Goal: Navigation & Orientation: Find specific page/section

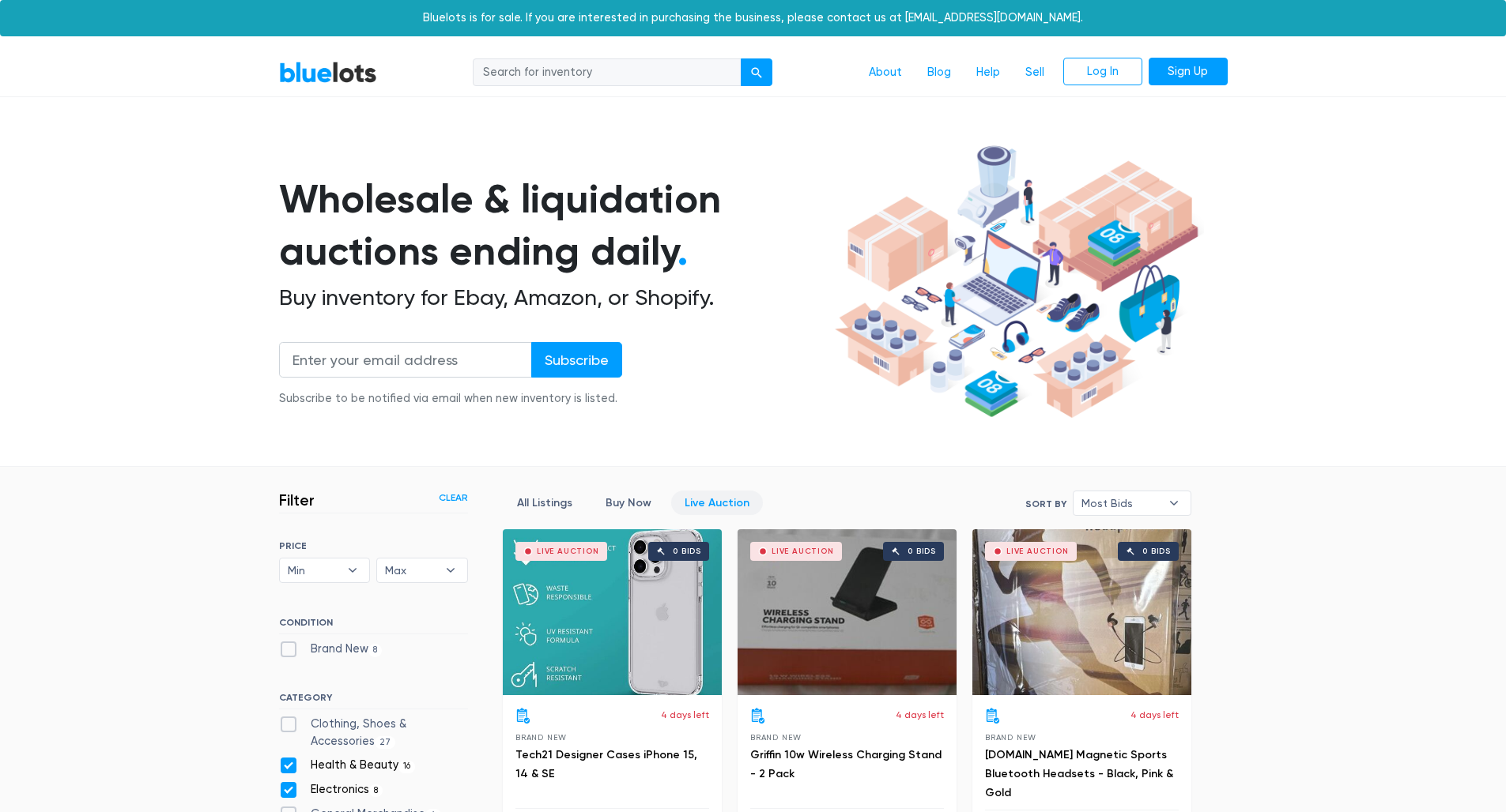
scroll to position [538, 0]
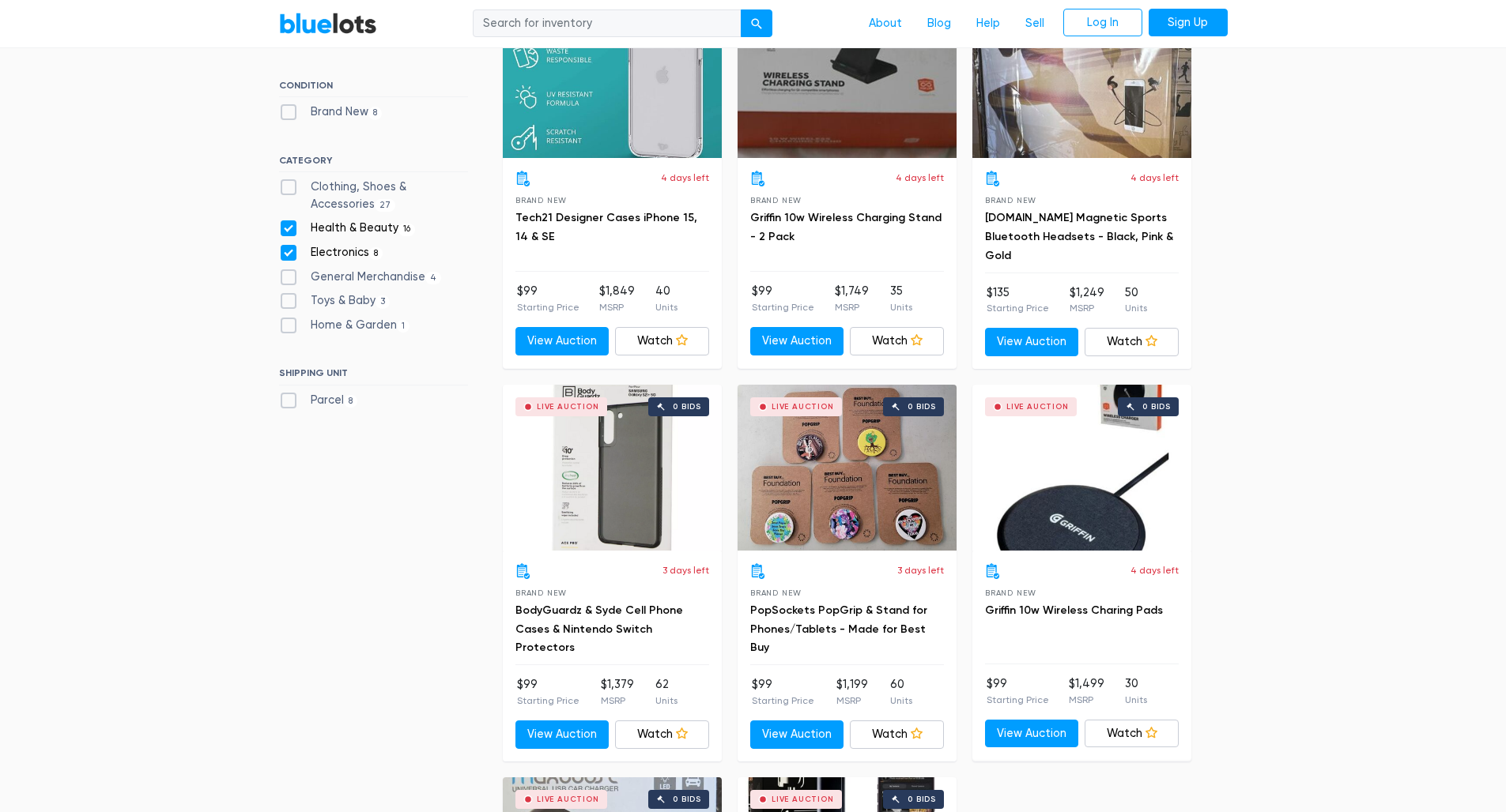
click at [349, 319] on label "Home & Garden 1" at bounding box center [344, 326] width 131 height 18
click at [290, 319] on Garden"] "Home & Garden 1" at bounding box center [284, 322] width 10 height 10
checkbox Garden"] "true"
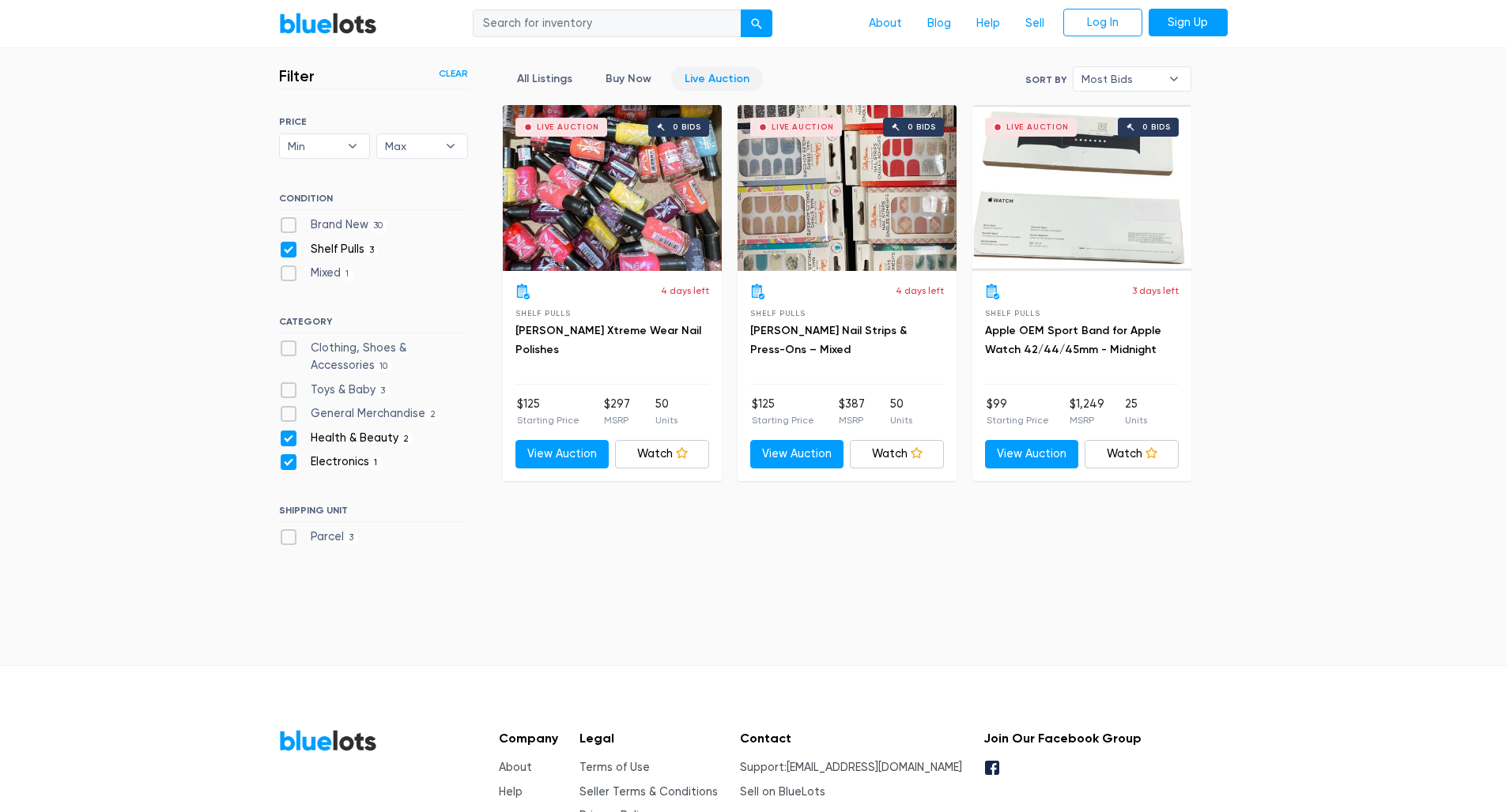
scroll to position [424, 0]
click at [281, 247] on label "Shelf Pulls 3" at bounding box center [328, 249] width 100 height 18
click at [281, 247] on Pulls"] "Shelf Pulls 3" at bounding box center [284, 246] width 10 height 10
checkbox Pulls"] "false"
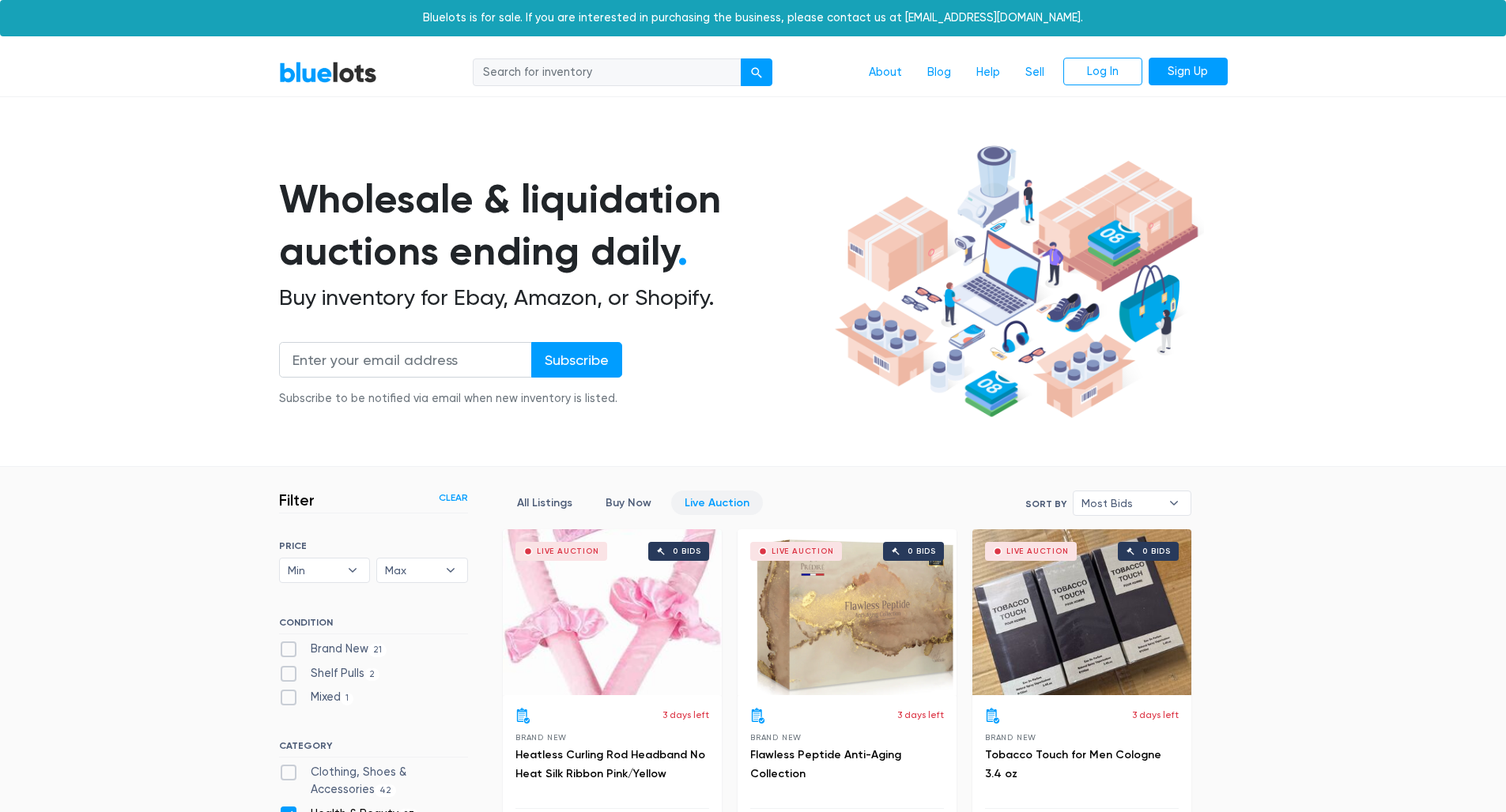
scroll to position [424, 0]
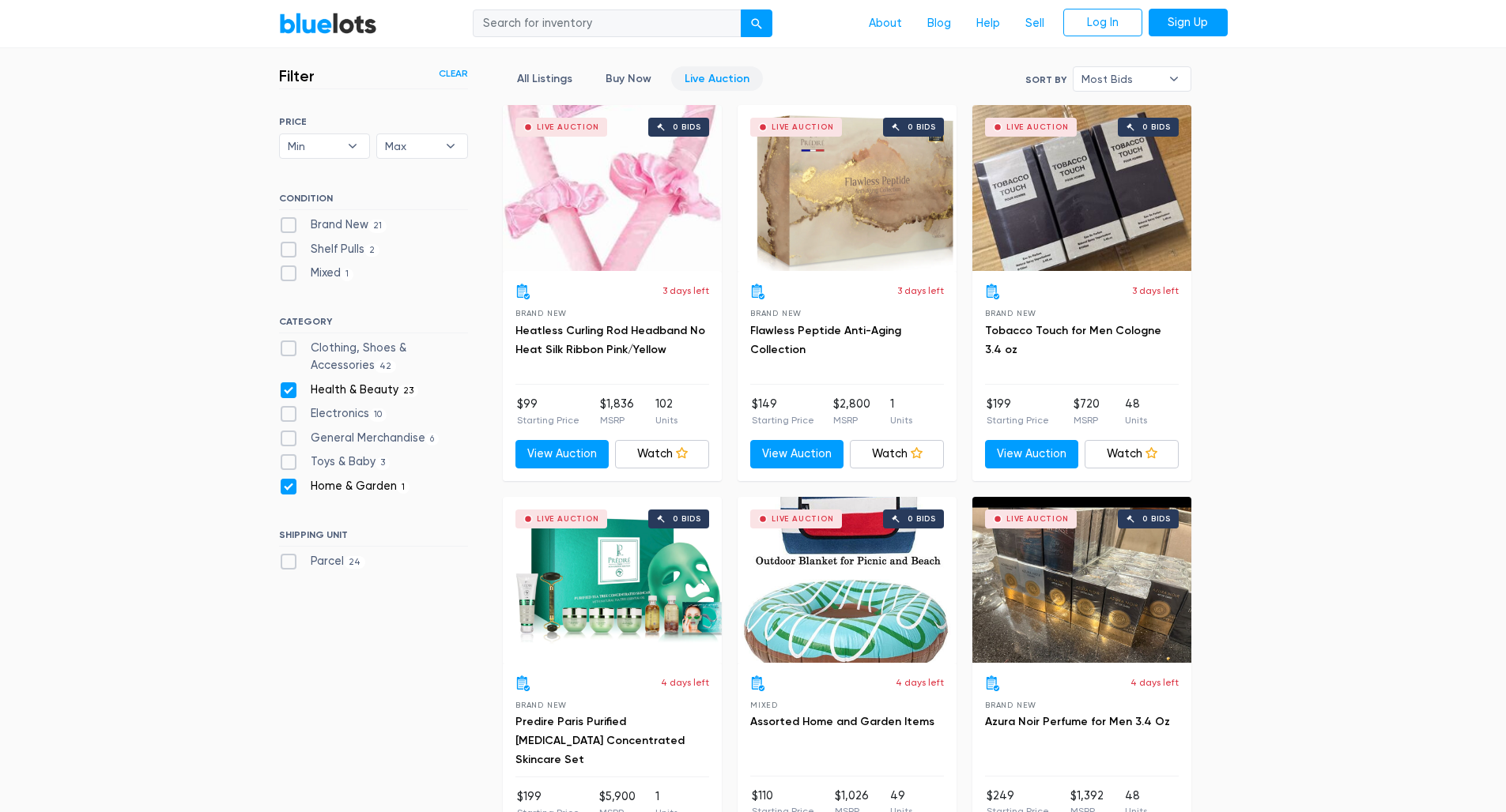
click at [291, 389] on label "Health & Beauty 23" at bounding box center [349, 390] width 140 height 18
click at [290, 389] on Beauty"] "Health & Beauty 23" at bounding box center [284, 387] width 10 height 10
checkbox Beauty"] "false"
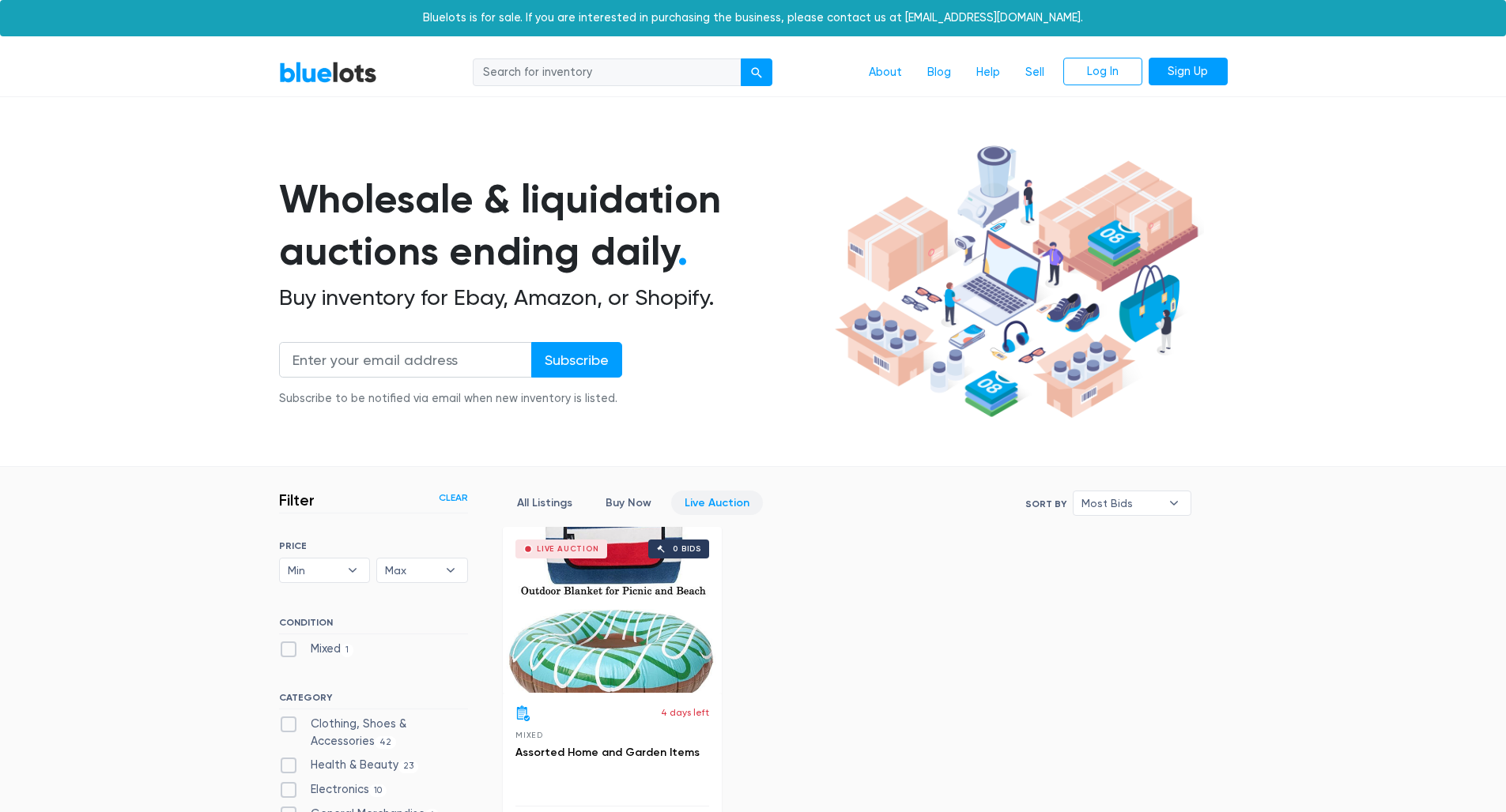
click at [317, 63] on link "BlueLots" at bounding box center [327, 72] width 98 height 23
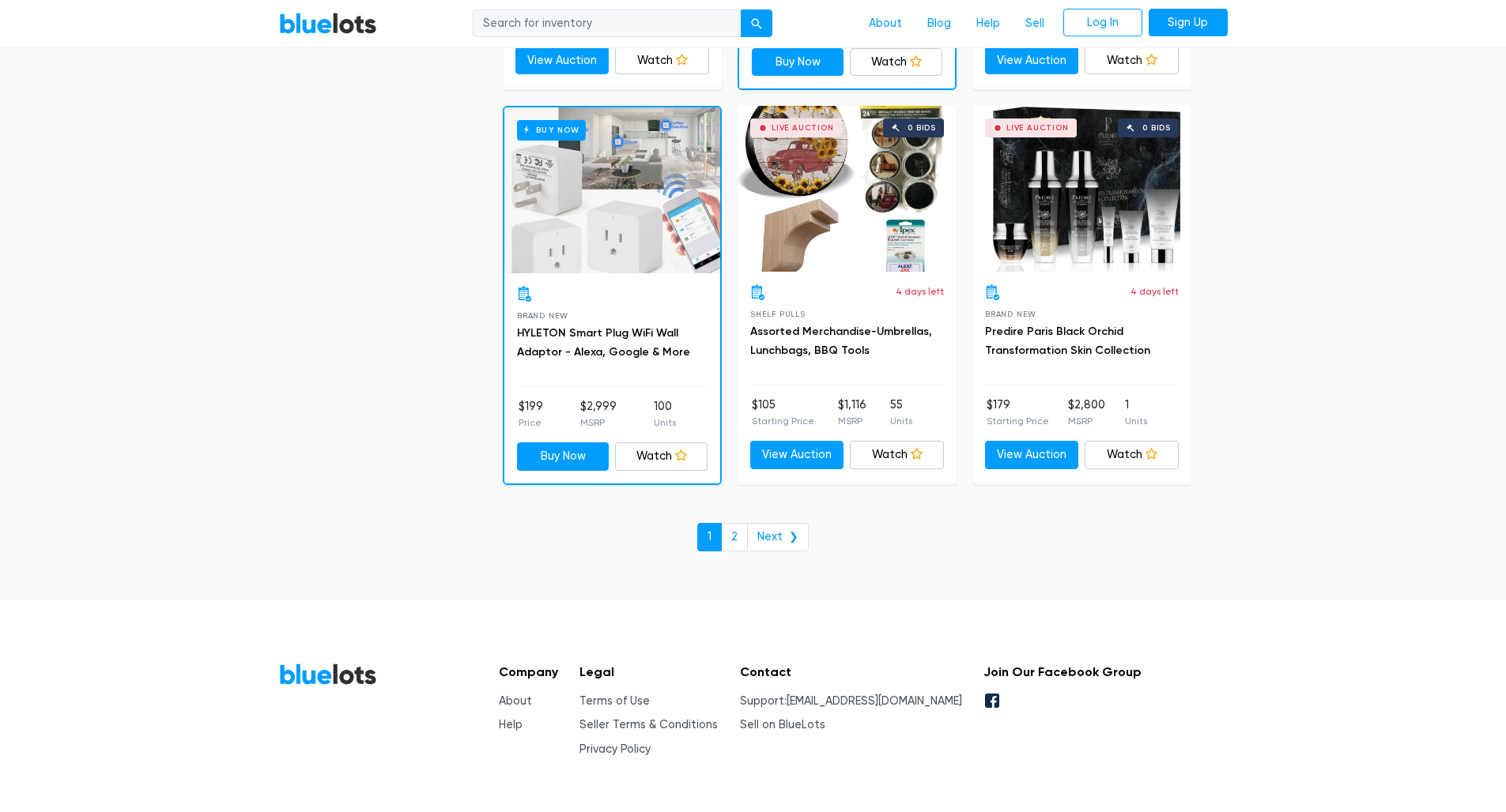
scroll to position [6722, 0]
